Goal: Task Accomplishment & Management: Use online tool/utility

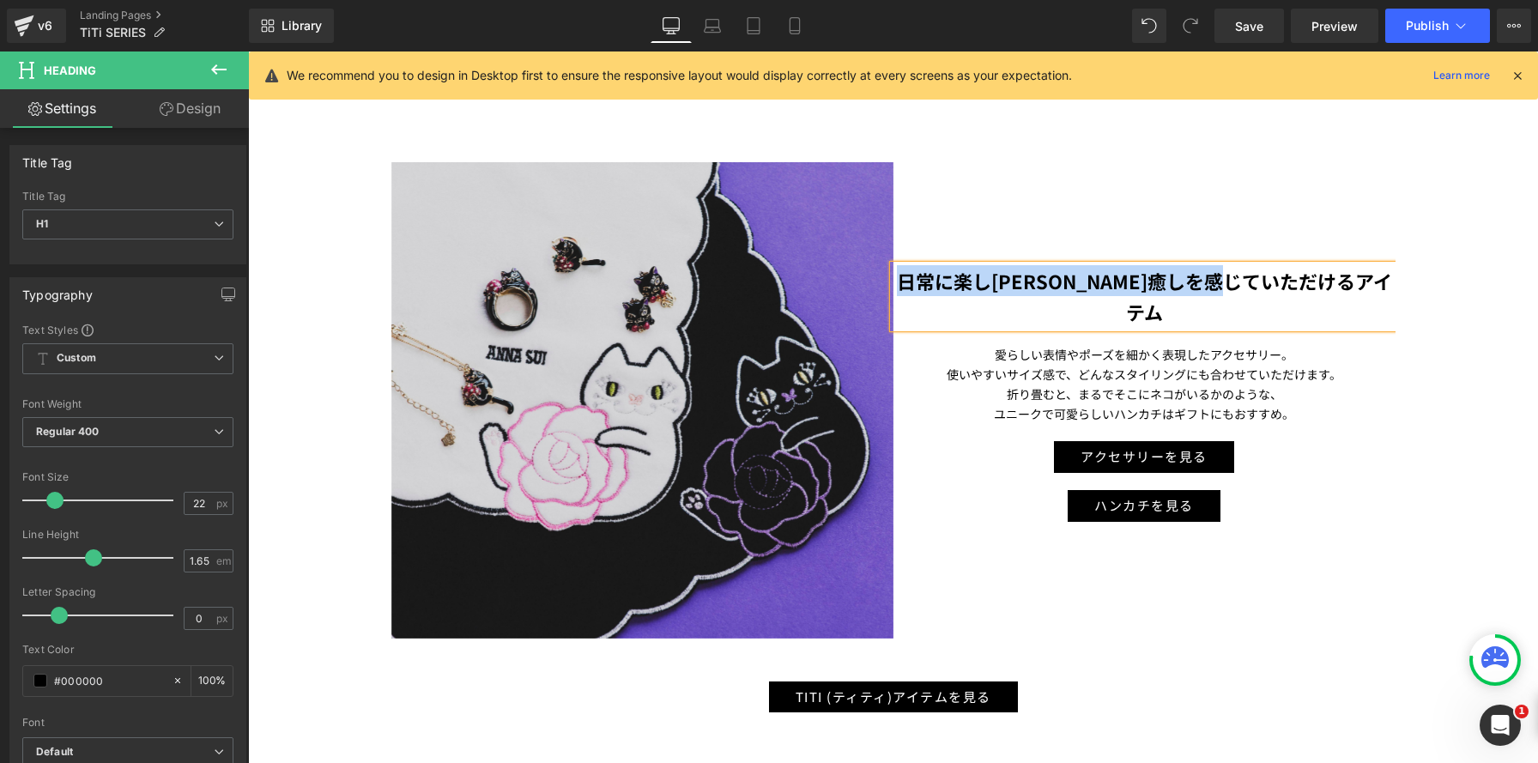
scroll to position [3580, 1290]
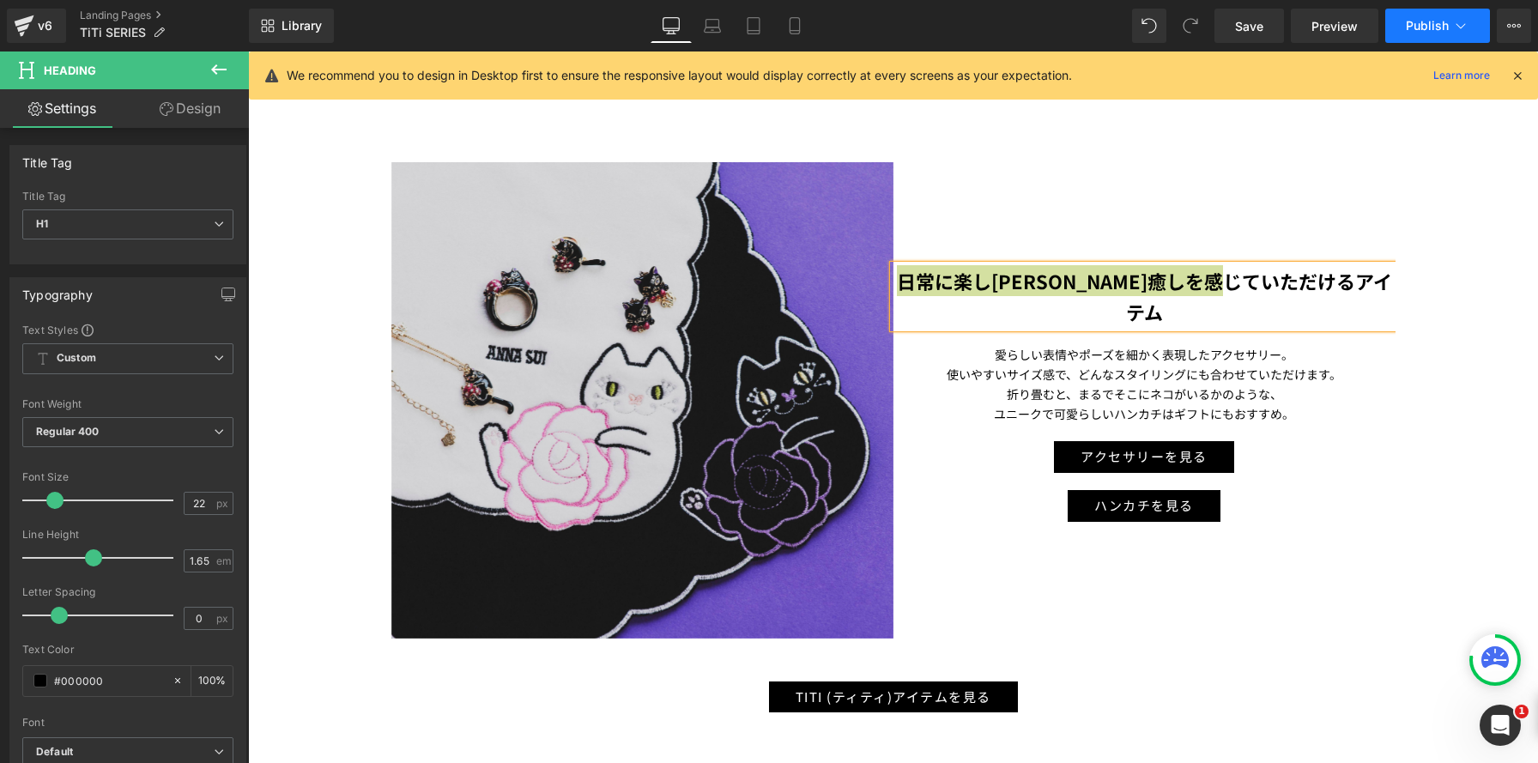
click at [1434, 26] on span "Publish" at bounding box center [1427, 26] width 43 height 14
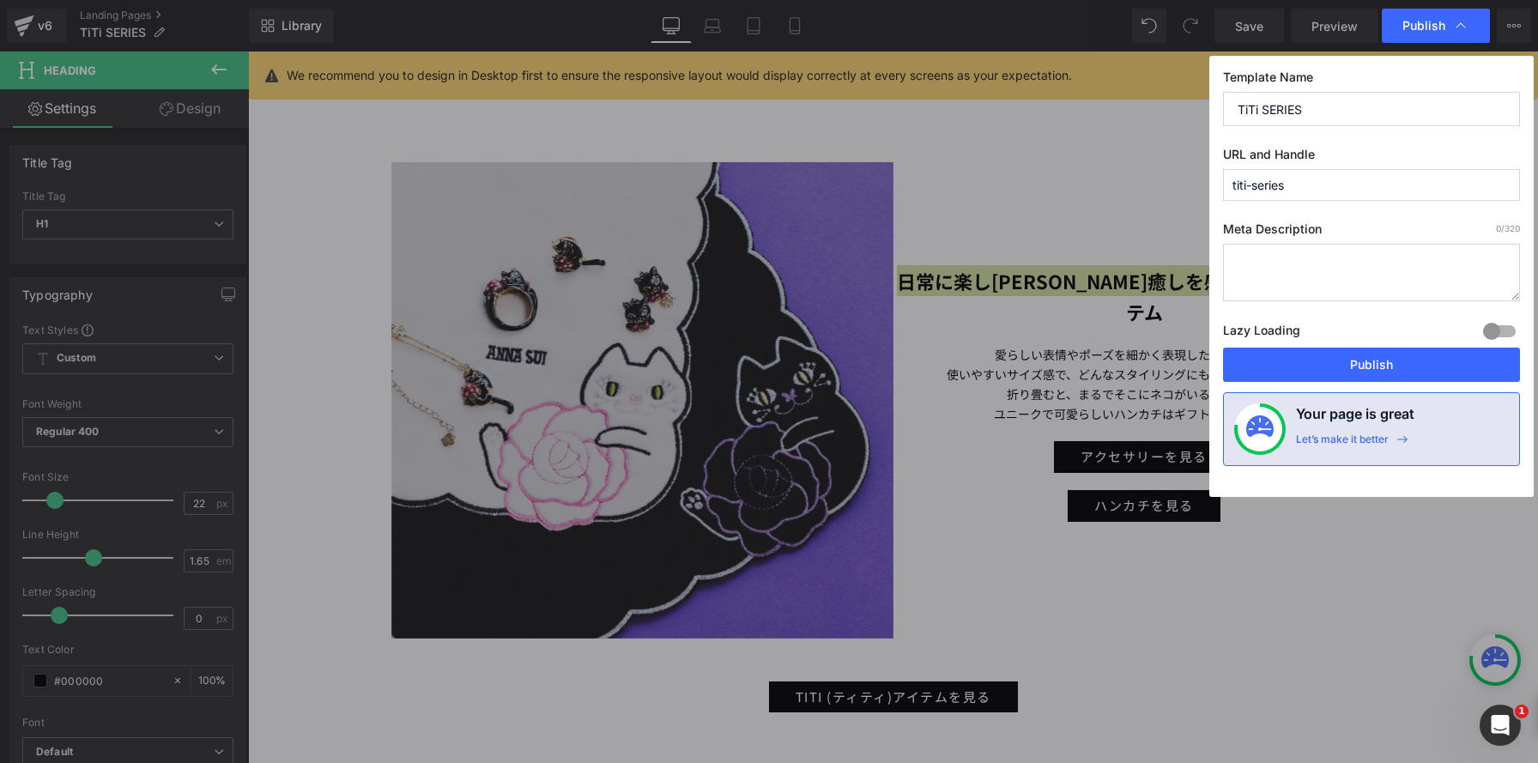
drag, startPoint x: 1188, startPoint y: 107, endPoint x: 1143, endPoint y: 100, distance: 46.0
click at [1143, 100] on div "Publish Template Name TiTi SERIES URL and Handle titi-series Meta Description 0…" at bounding box center [769, 381] width 1538 height 763
click at [1354, 365] on button "Publish" at bounding box center [1371, 365] width 297 height 34
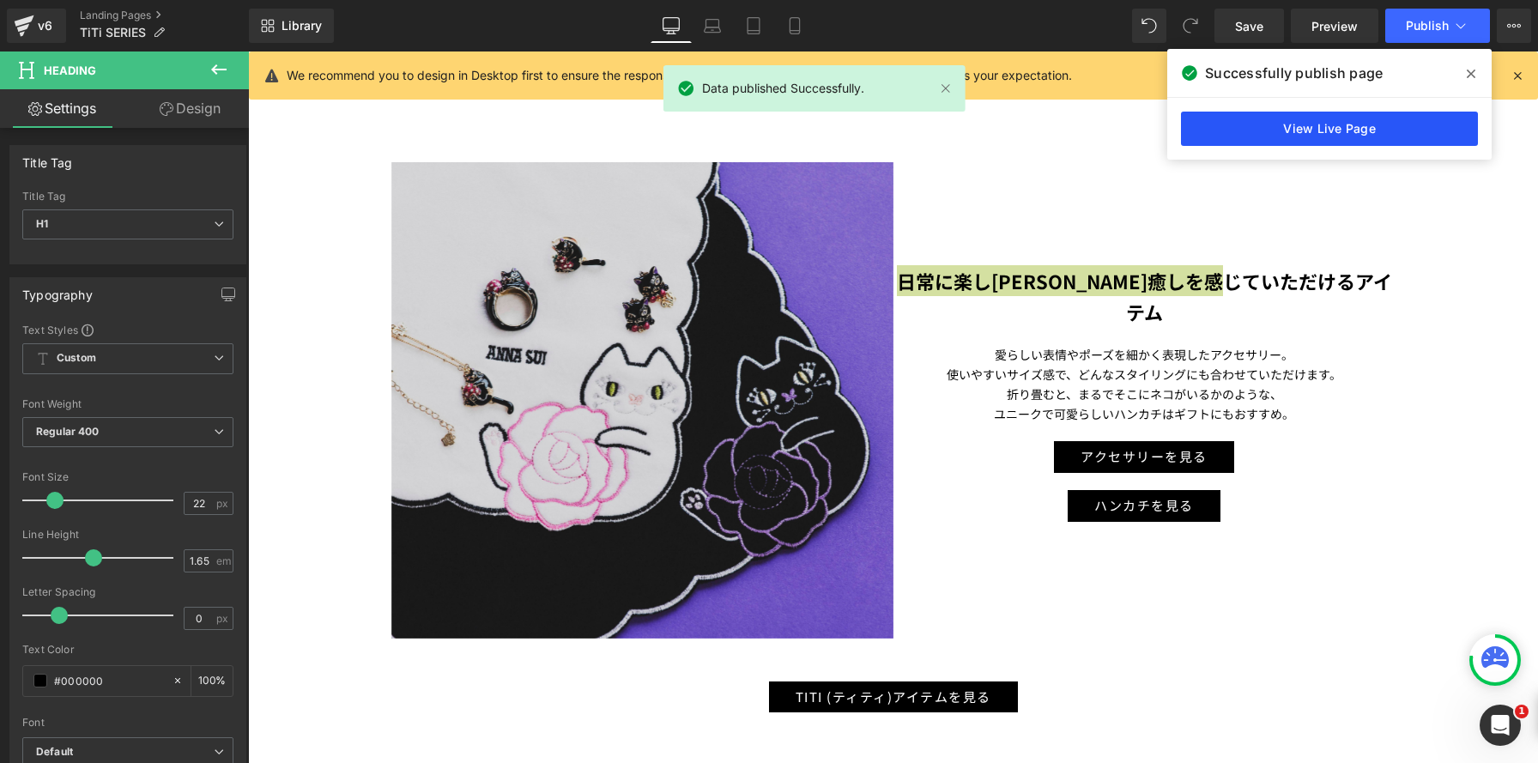
click at [1393, 128] on link "View Live Page" at bounding box center [1329, 129] width 297 height 34
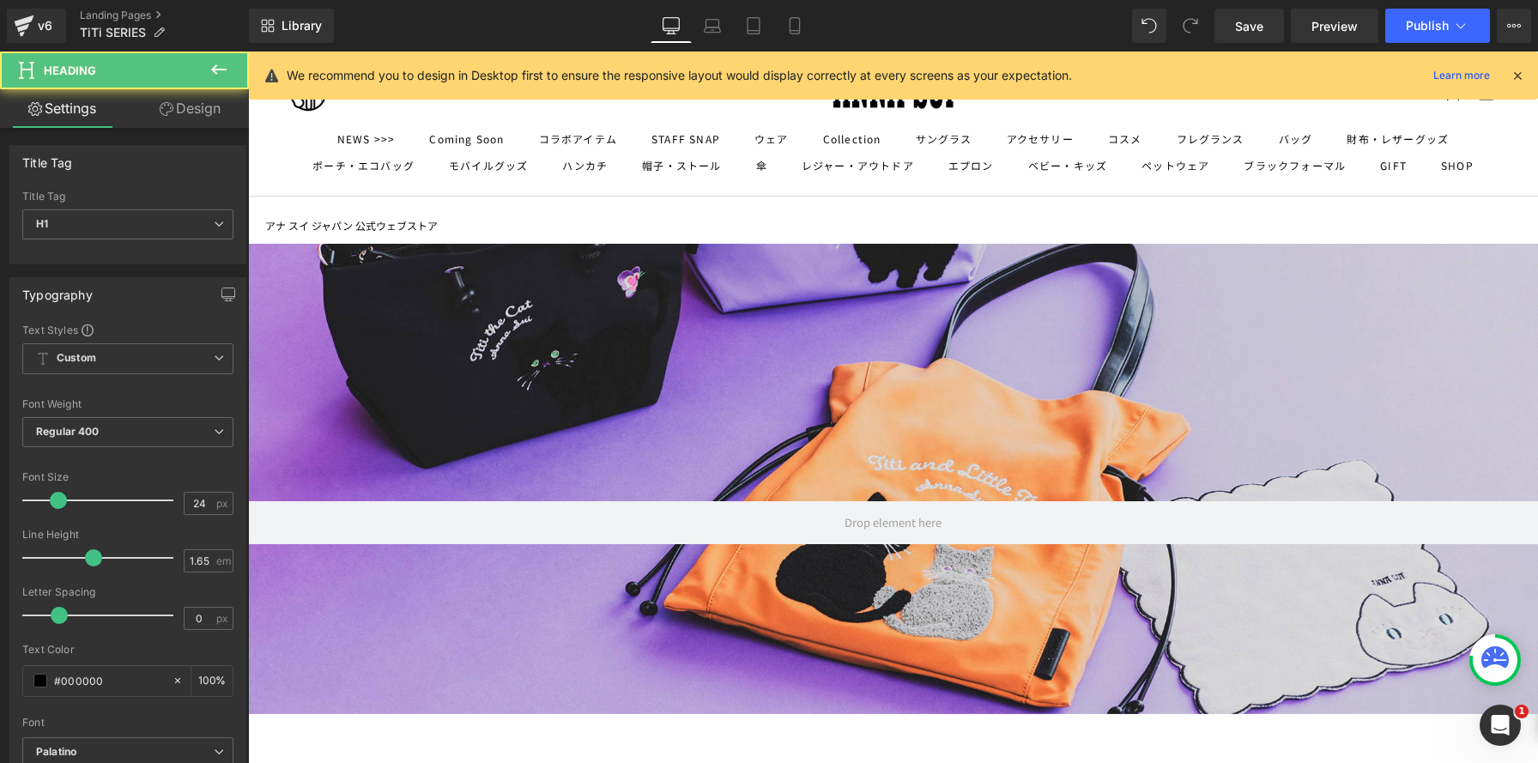
click at [24, 22] on icon at bounding box center [25, 20] width 20 height 11
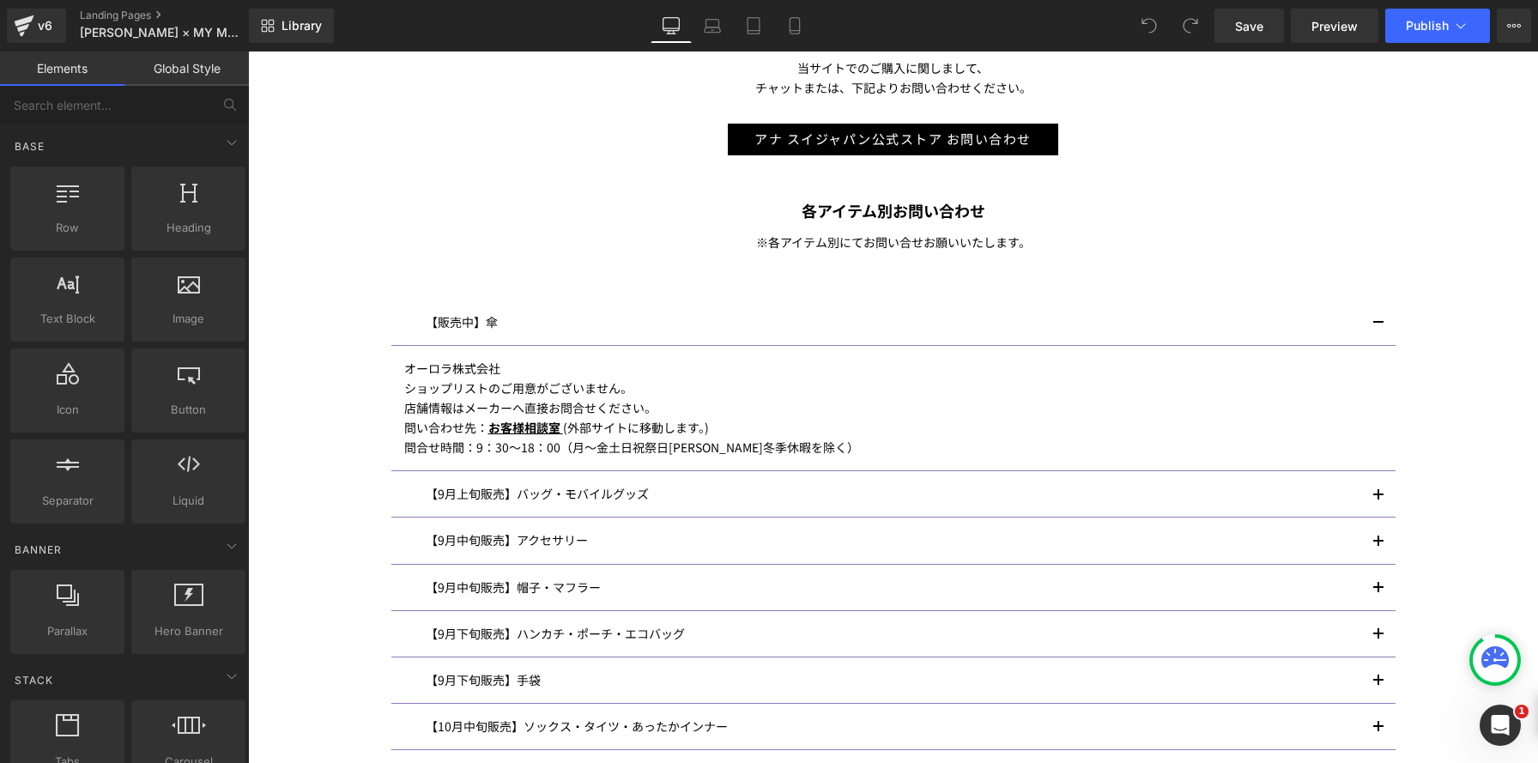
scroll to position [1019, 0]
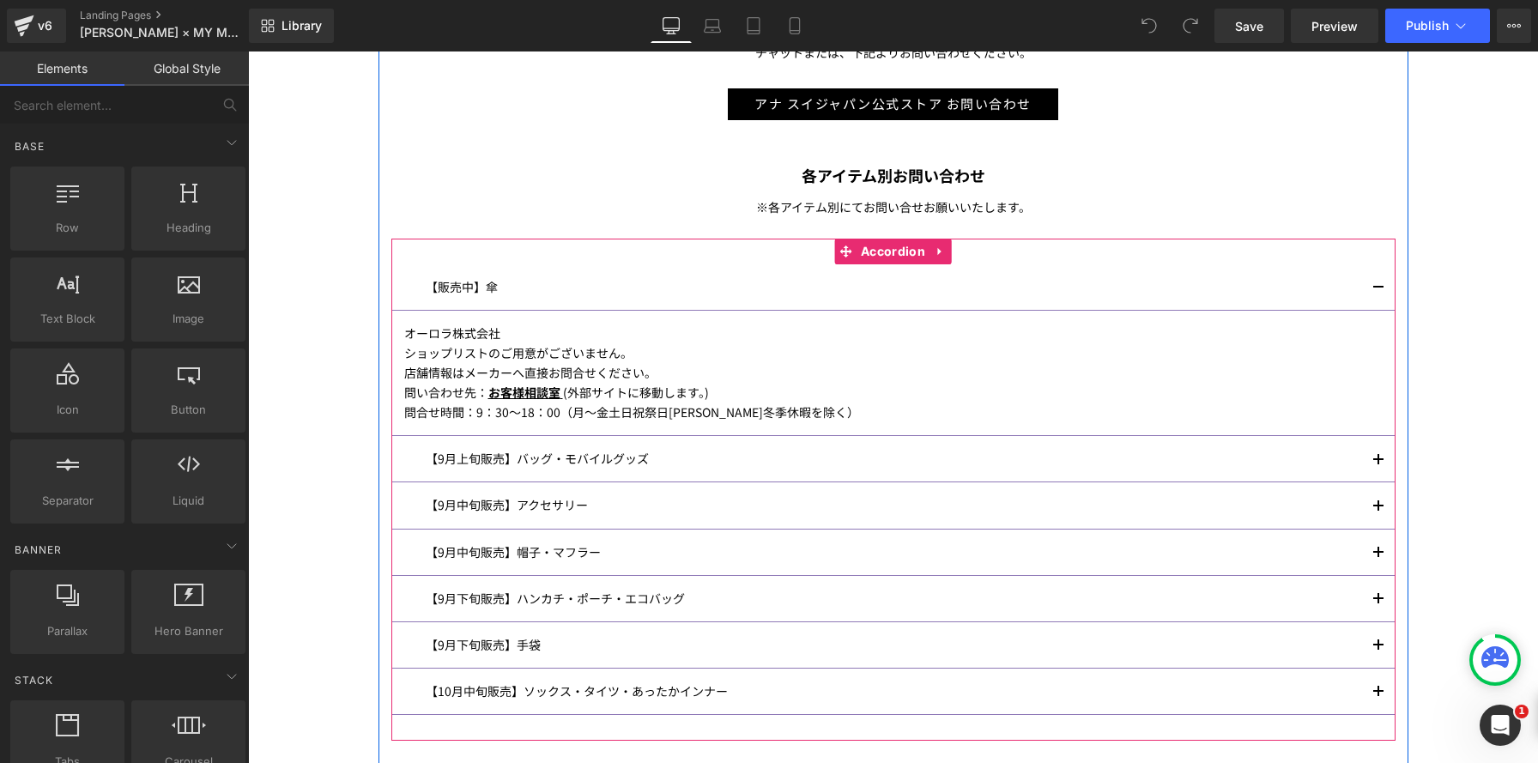
click at [1375, 282] on button "button" at bounding box center [1378, 286] width 34 height 45
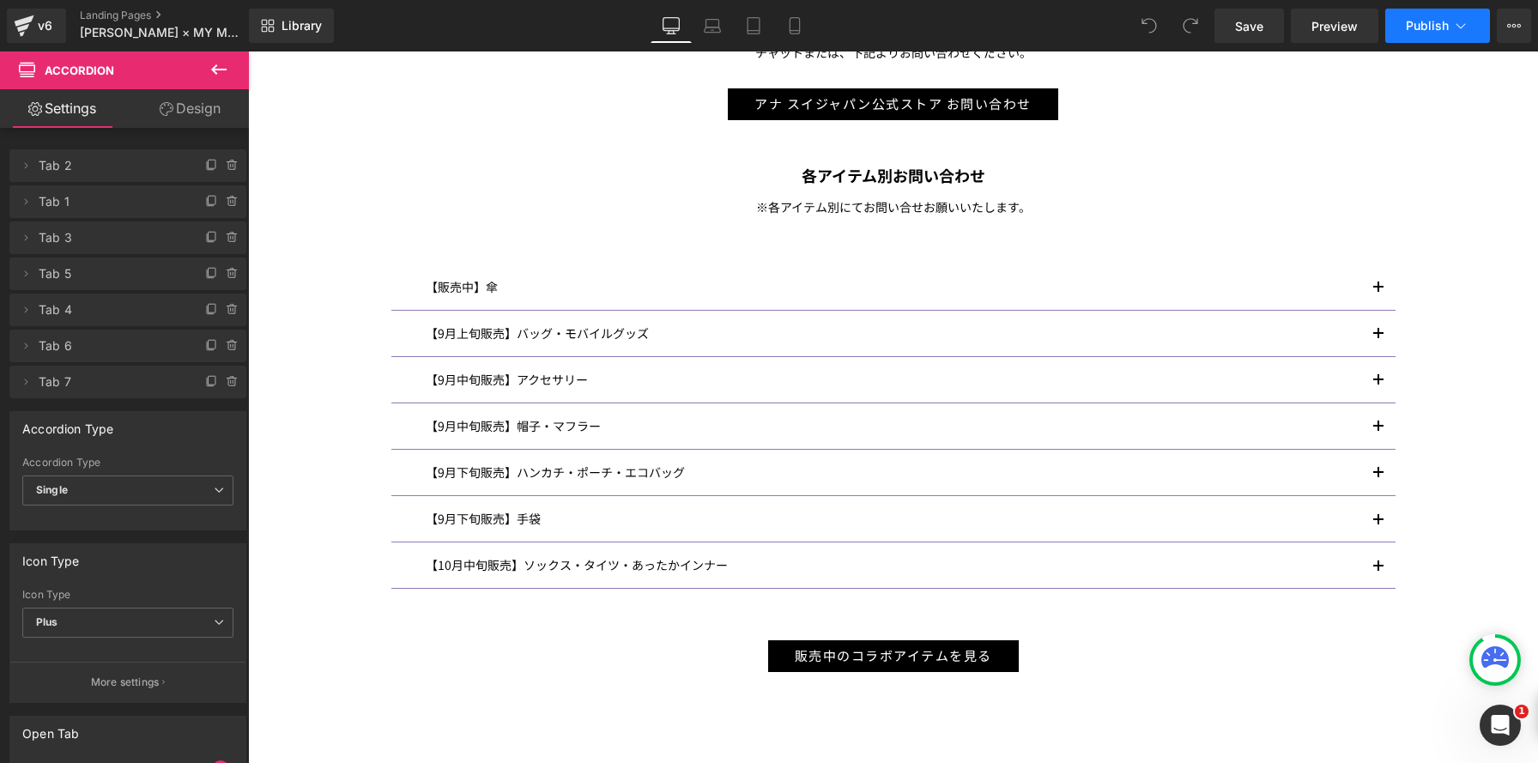
click at [1404, 26] on button "Publish" at bounding box center [1437, 26] width 105 height 34
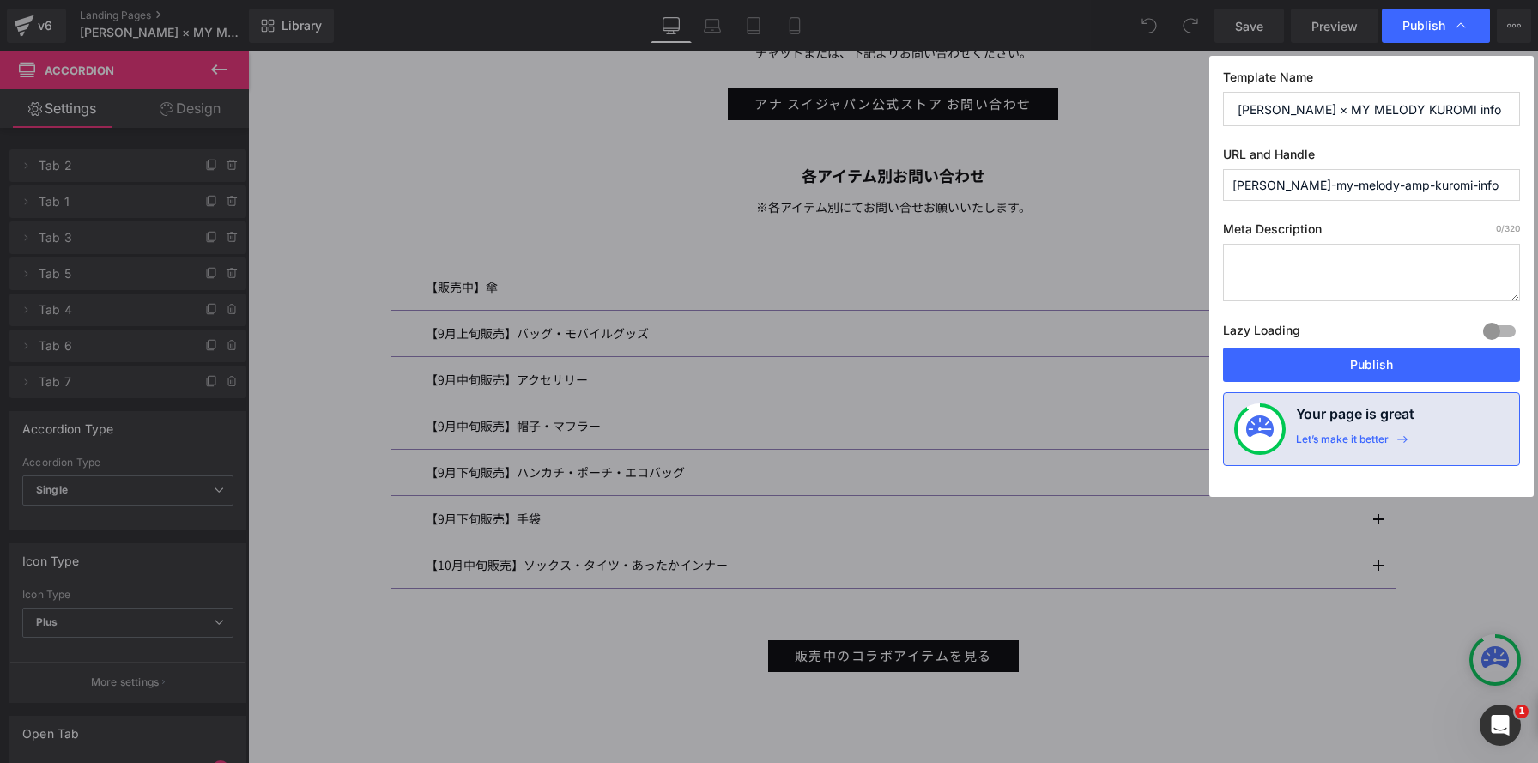
drag, startPoint x: 1474, startPoint y: 110, endPoint x: 1136, endPoint y: 83, distance: 339.1
click at [1136, 83] on div "Publish Template Name ANNA SUI × MY MELODY KUROMI info URL and Handle anna-sui-…" at bounding box center [769, 381] width 1538 height 763
click at [1319, 365] on button "Publish" at bounding box center [1371, 365] width 297 height 34
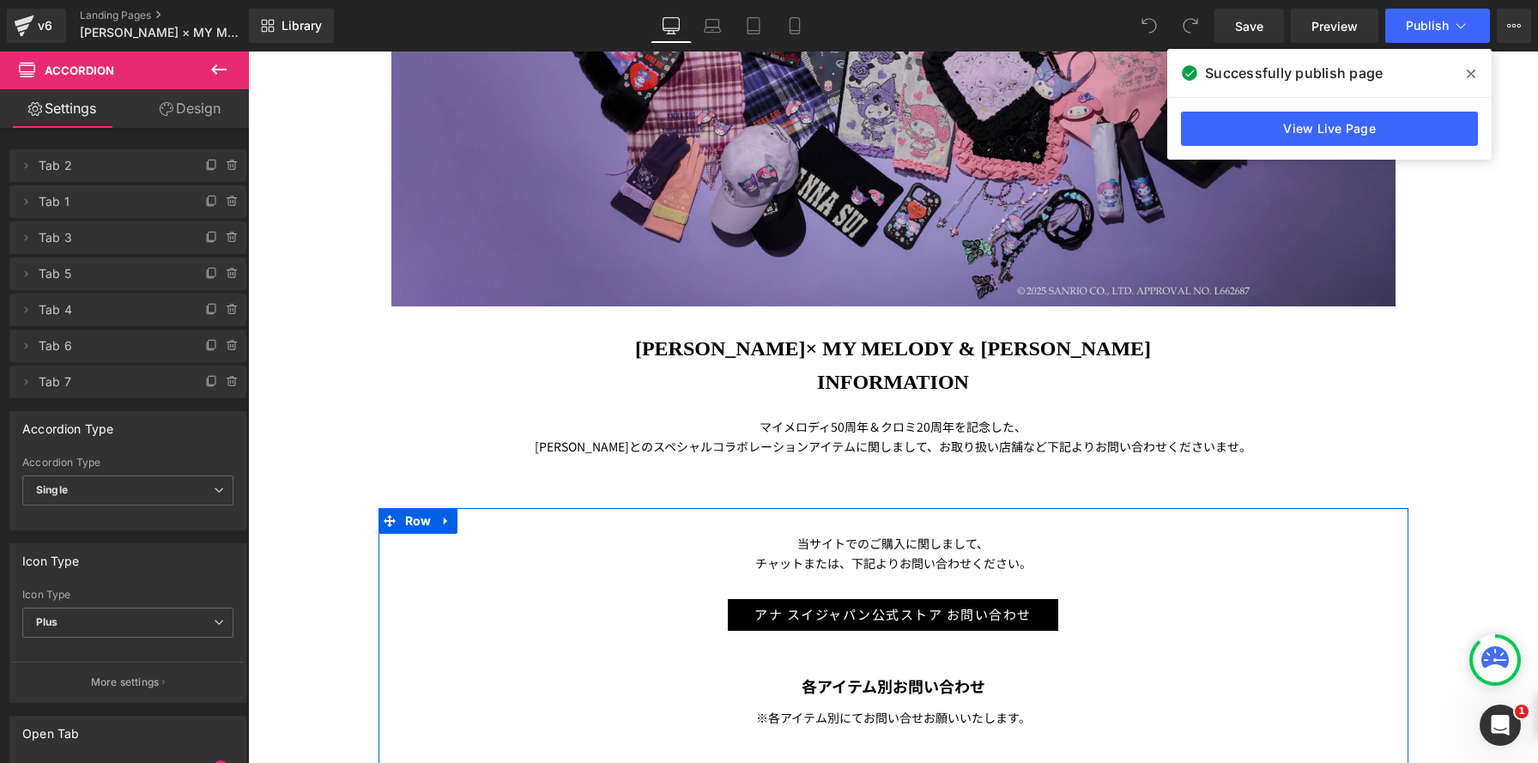
scroll to position [374, 0]
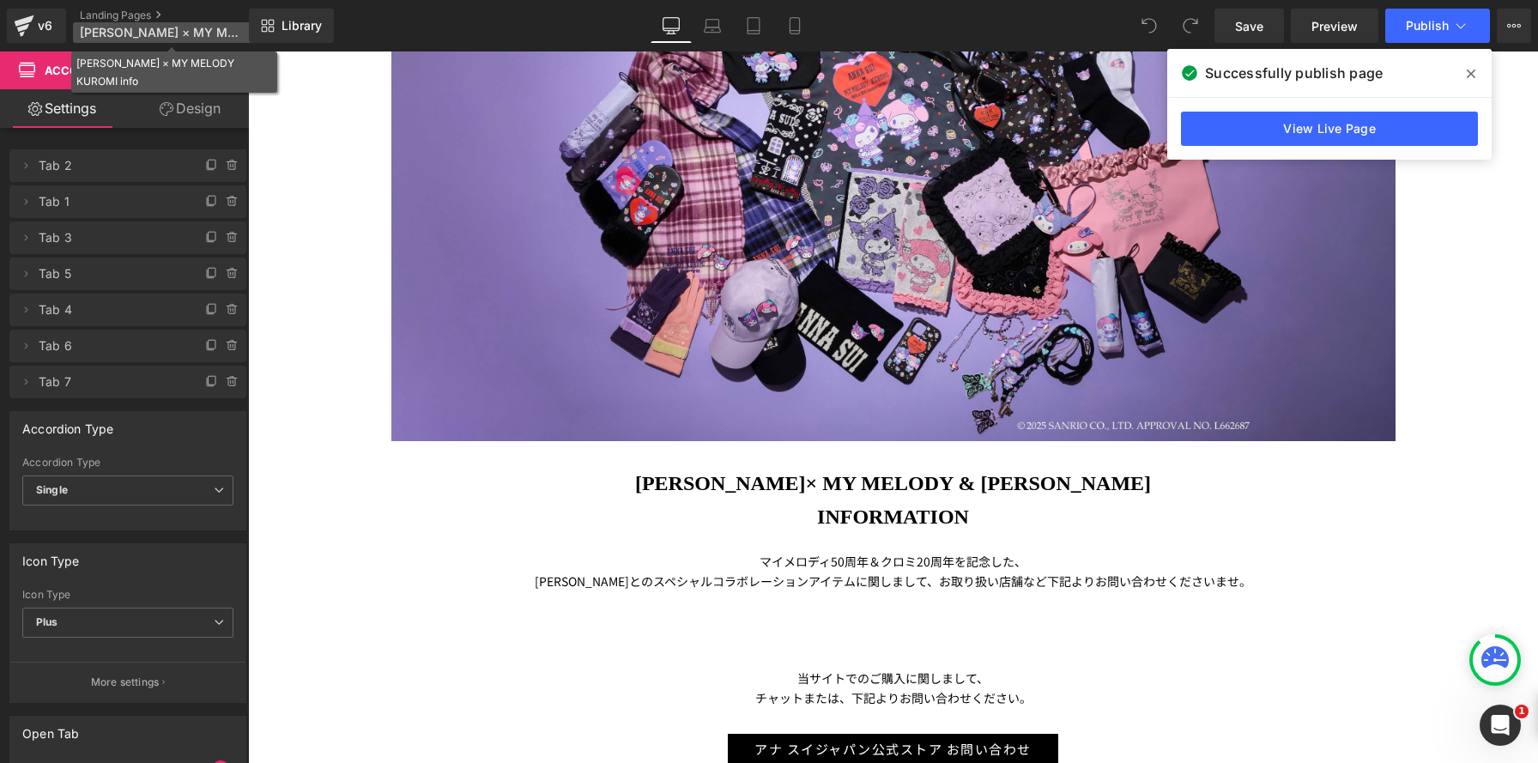
click at [136, 27] on span "ANNA SUI × MY MELODY KUROMI info" at bounding box center [162, 33] width 165 height 14
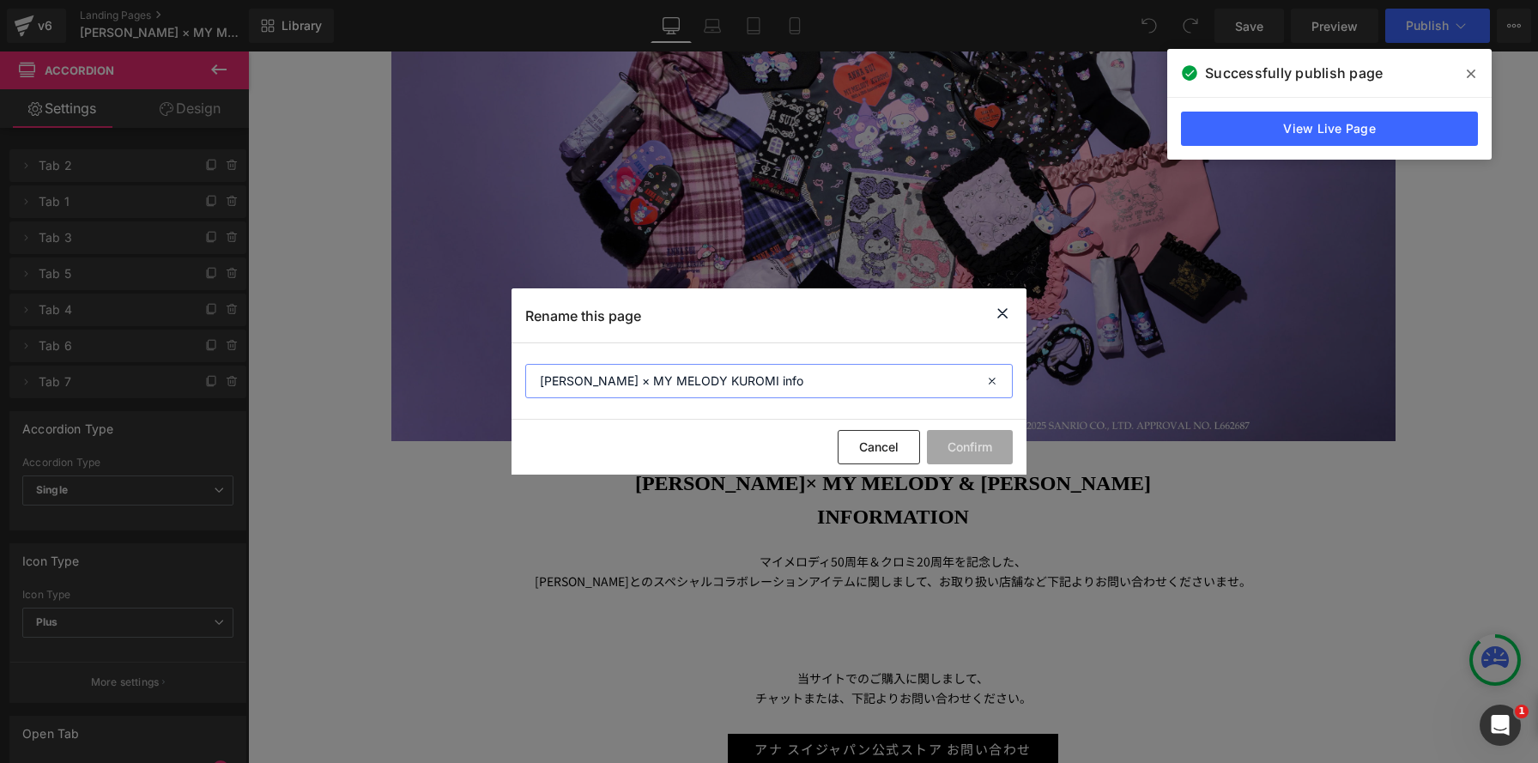
drag, startPoint x: 737, startPoint y: 380, endPoint x: 480, endPoint y: 360, distance: 258.2
click at [480, 360] on div "Rename this page ANNA SUI × MY MELODY KUROMI info Cancel Confirm" at bounding box center [769, 381] width 1538 height 763
click at [1000, 313] on icon at bounding box center [1002, 313] width 21 height 21
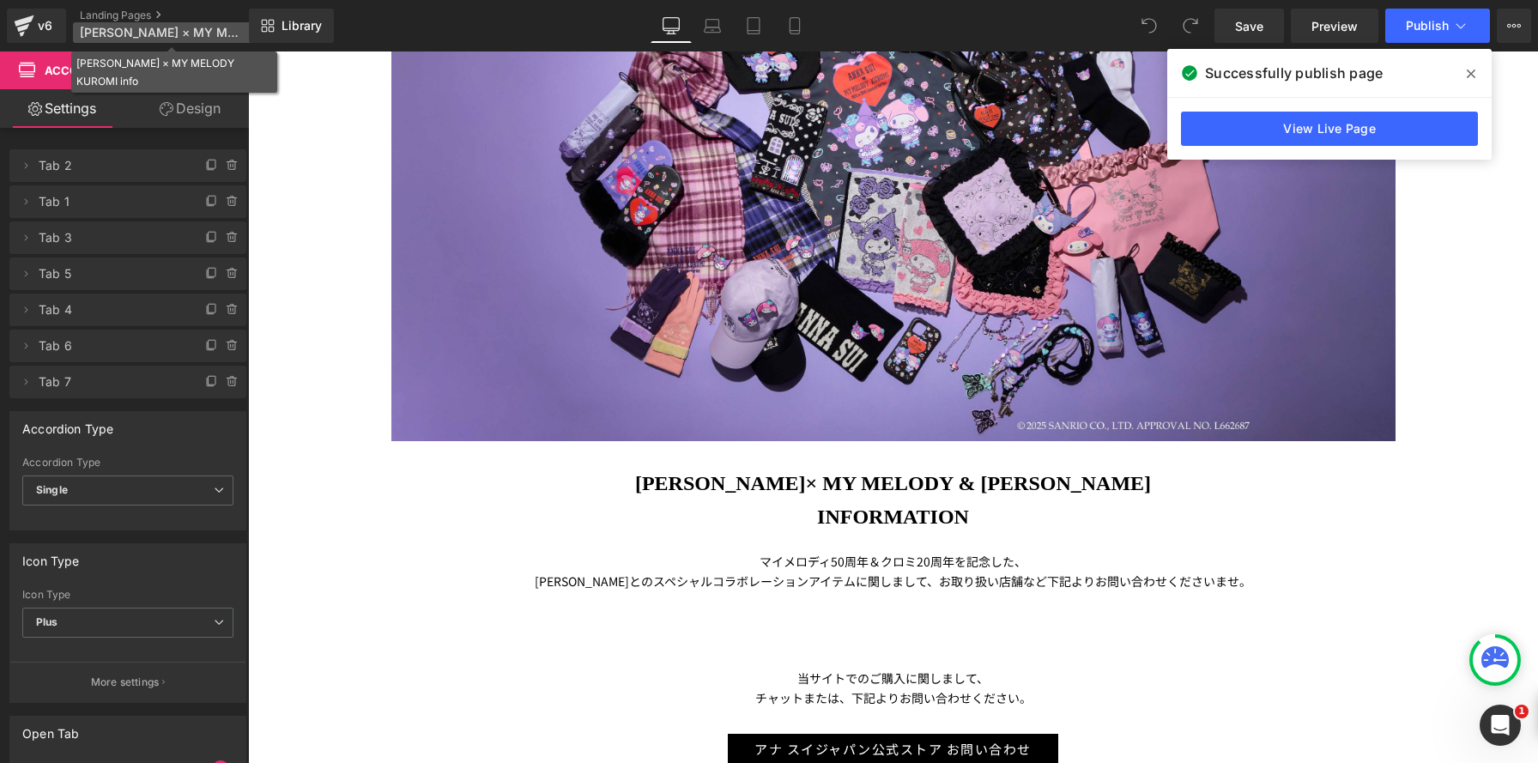
click at [141, 27] on span "ANNA SUI × MY MELODY KUROMI info" at bounding box center [162, 33] width 165 height 14
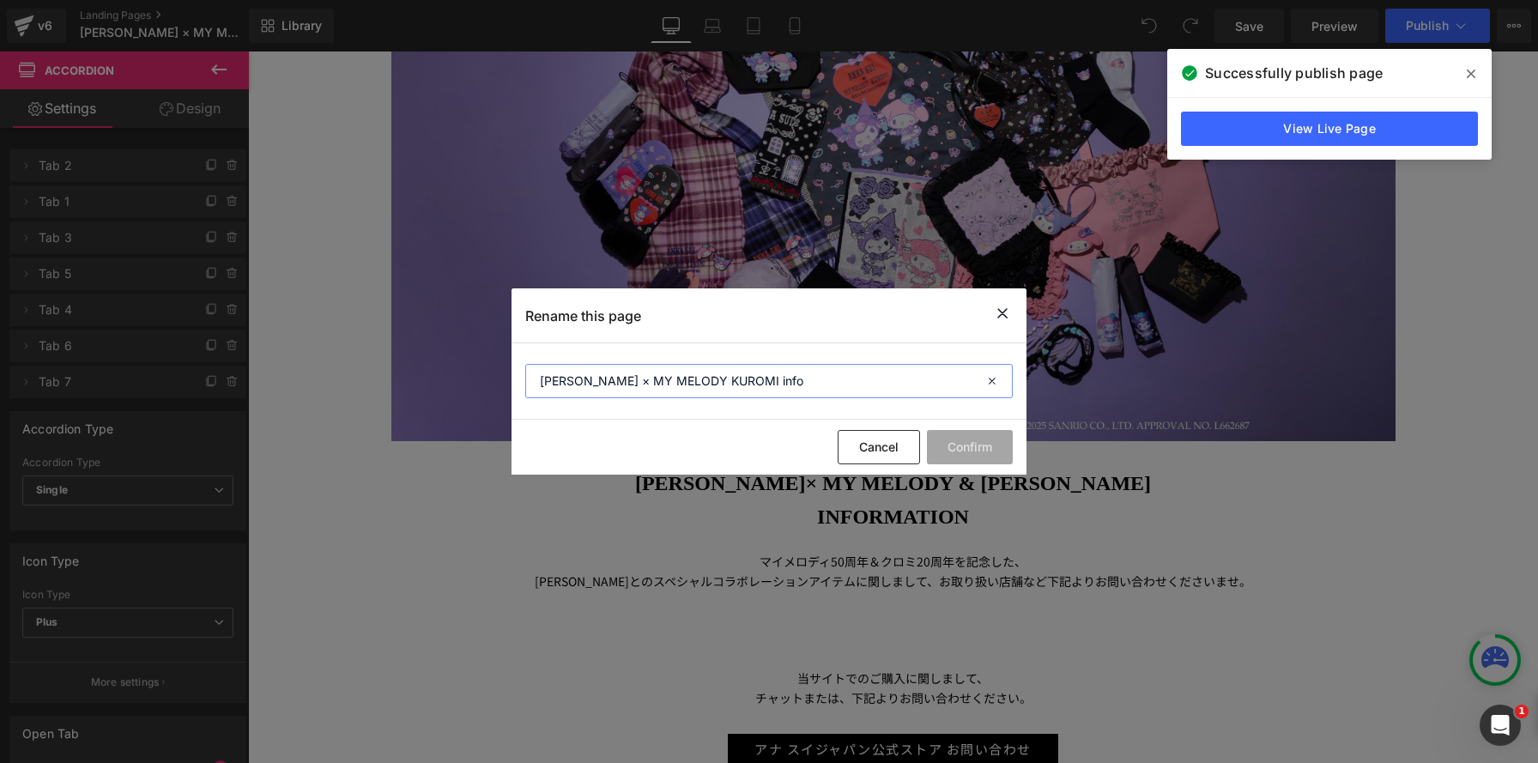
drag, startPoint x: 793, startPoint y: 384, endPoint x: 349, endPoint y: 312, distance: 449.3
click at [350, 312] on div "Rename this page ANNA SUI × MY MELODY KUROMI info Cancel Confirm" at bounding box center [769, 381] width 1538 height 763
drag, startPoint x: 1004, startPoint y: 315, endPoint x: 755, endPoint y: 263, distance: 254.1
click at [1003, 315] on icon at bounding box center [1002, 313] width 21 height 21
